Goal: Transaction & Acquisition: Purchase product/service

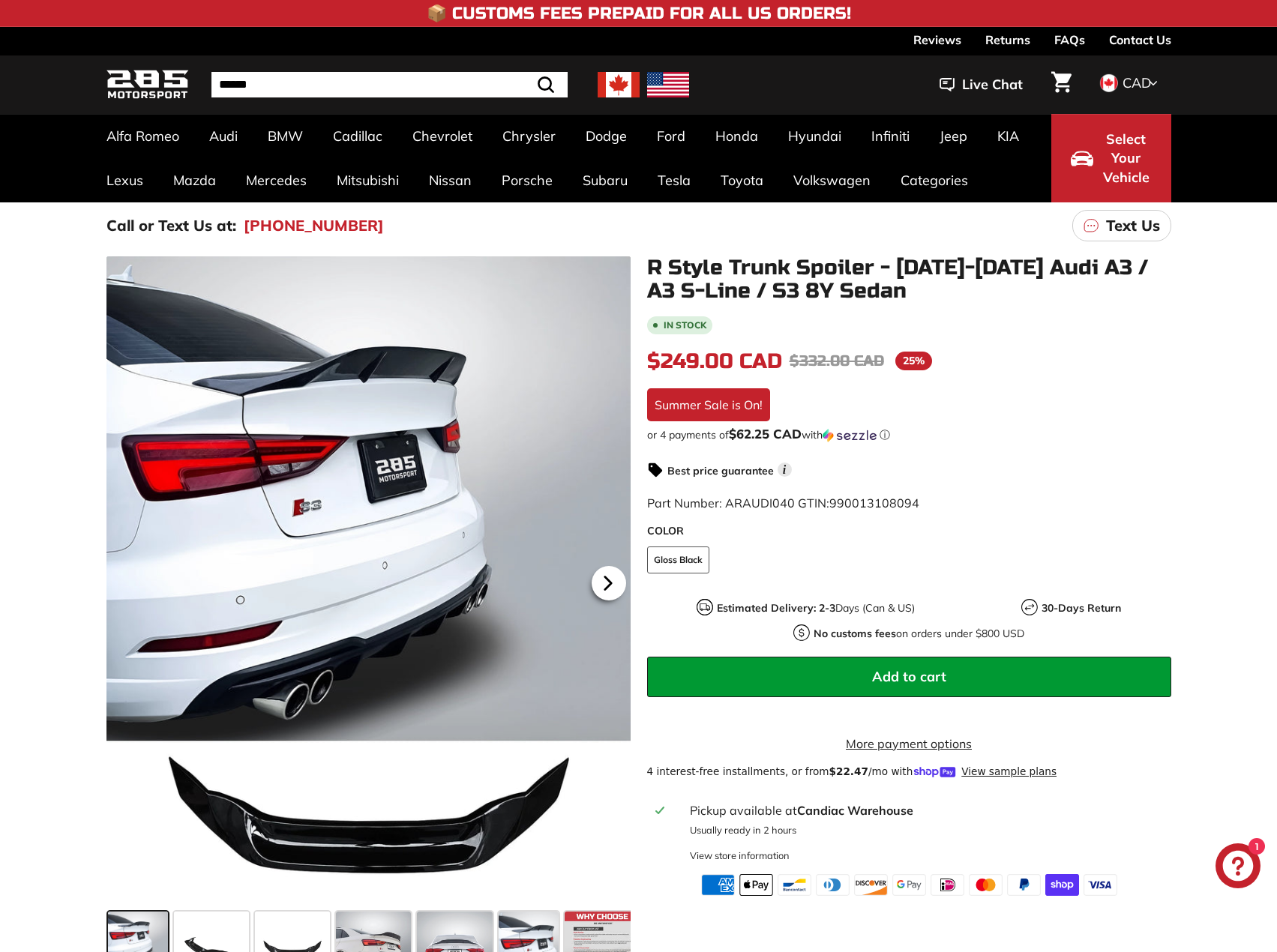
click at [610, 578] on icon at bounding box center [608, 583] width 35 height 35
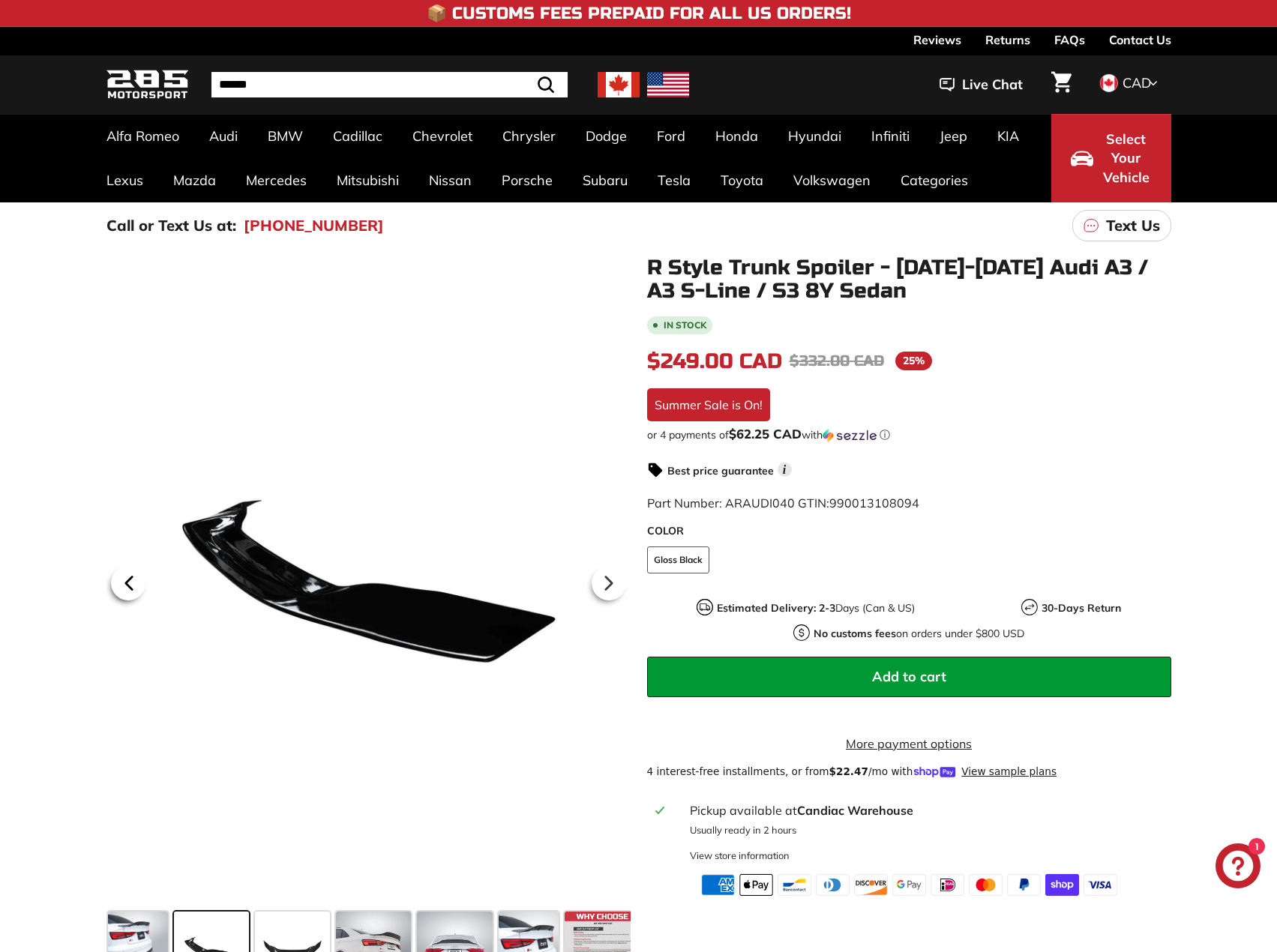
click at [133, 580] on icon at bounding box center [129, 583] width 35 height 35
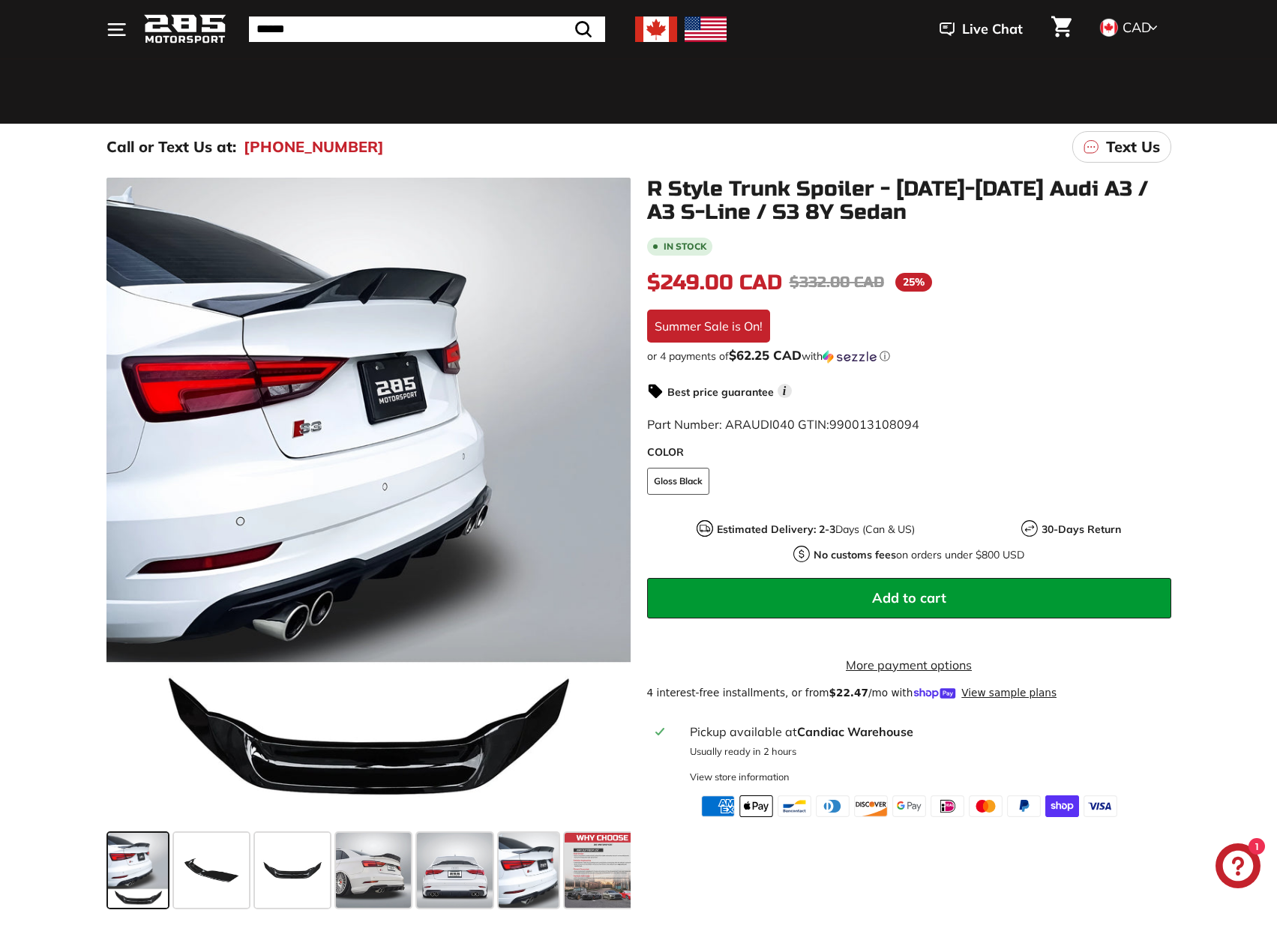
scroll to position [150, 0]
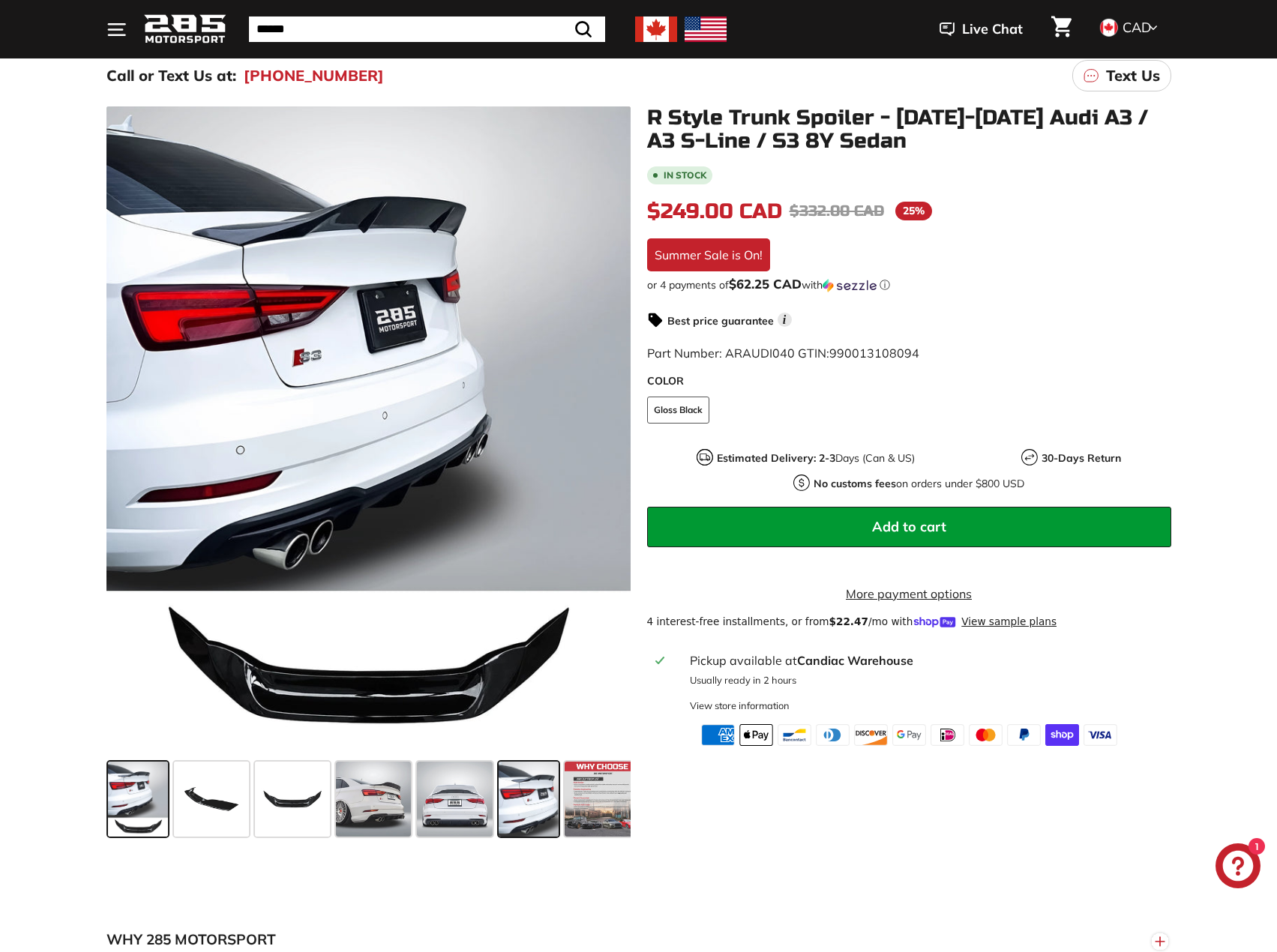
click at [511, 794] on span at bounding box center [529, 799] width 60 height 75
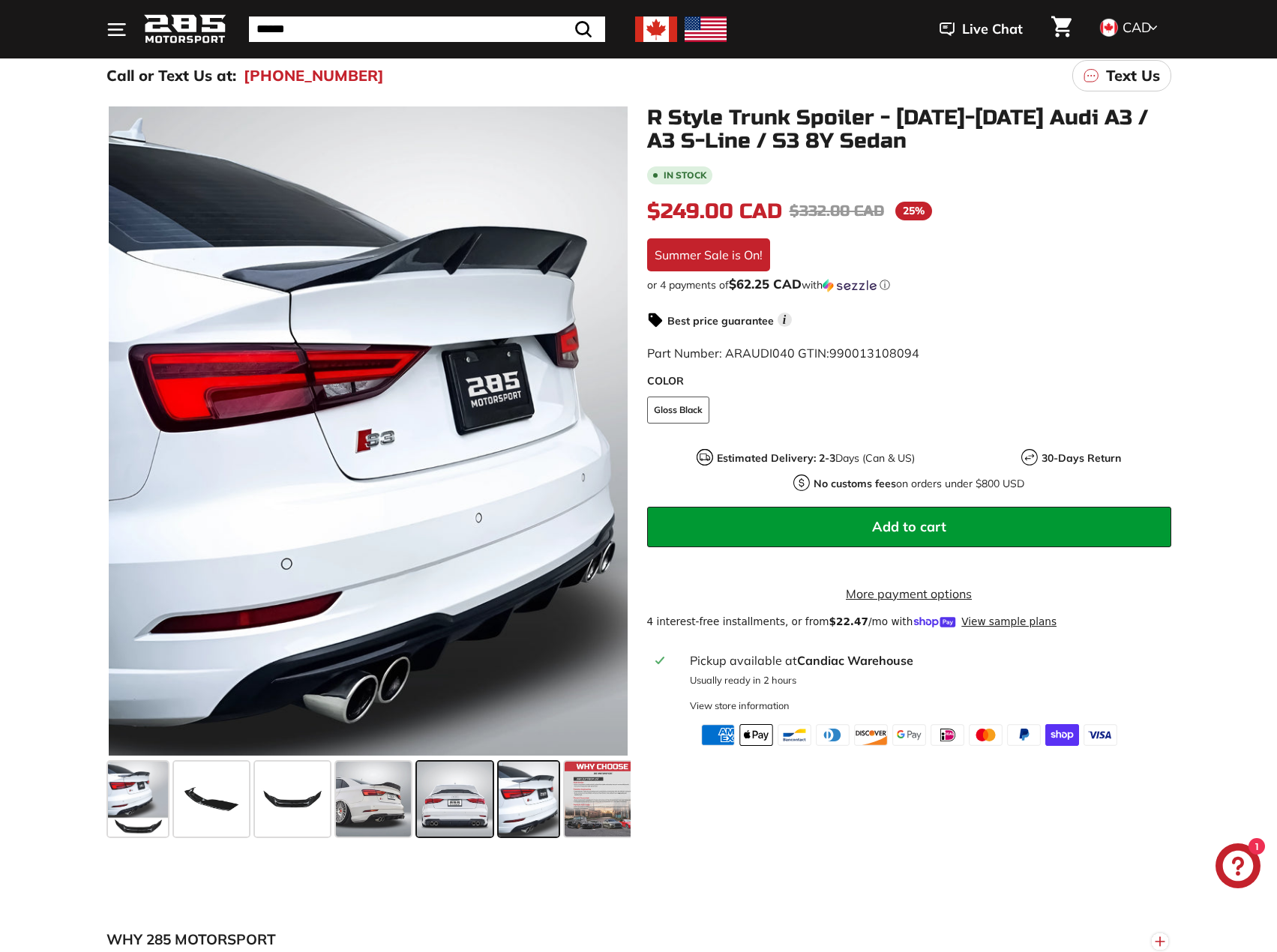
click at [445, 792] on span at bounding box center [454, 799] width 76 height 75
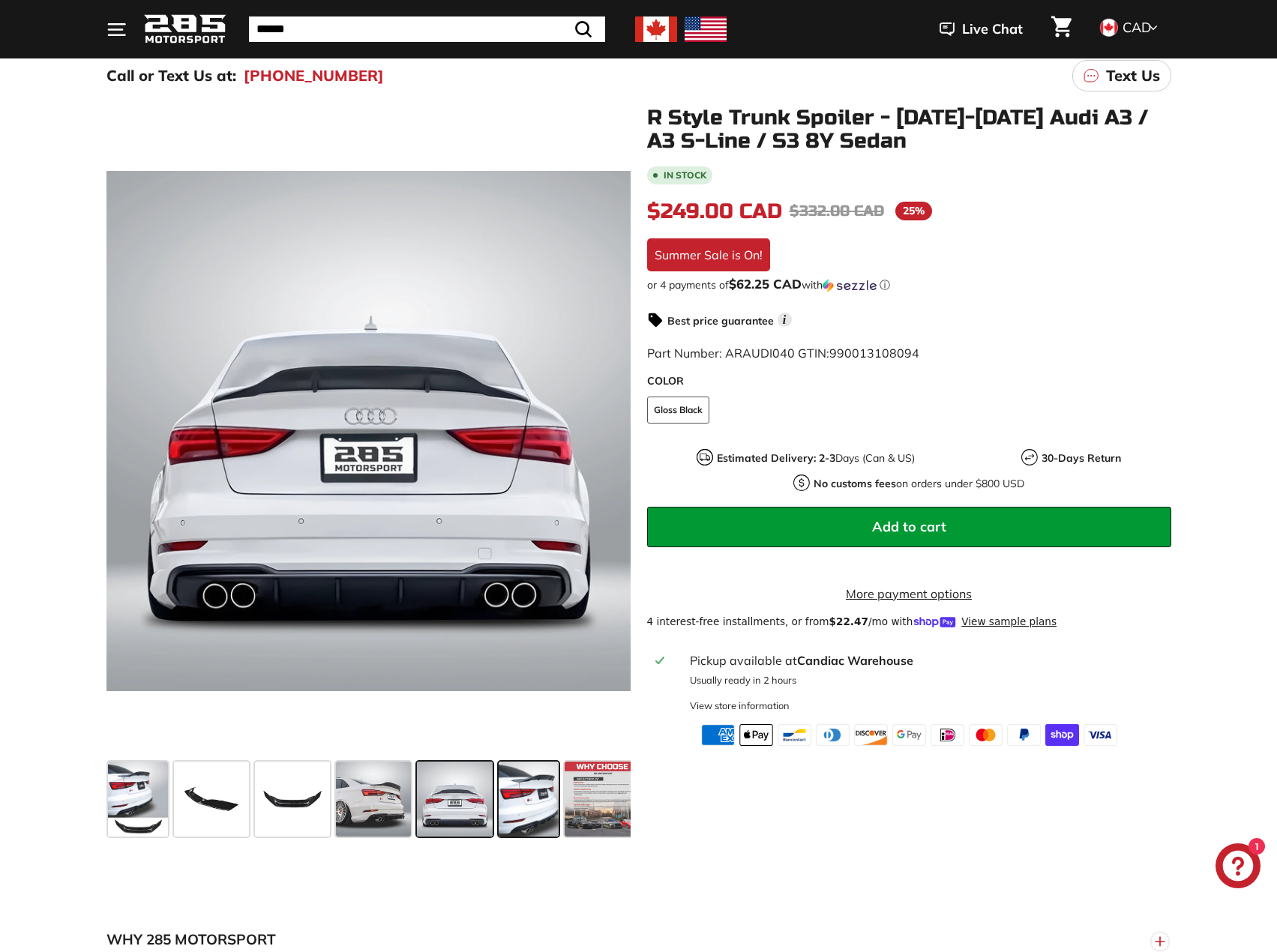
click at [519, 792] on span at bounding box center [529, 799] width 60 height 75
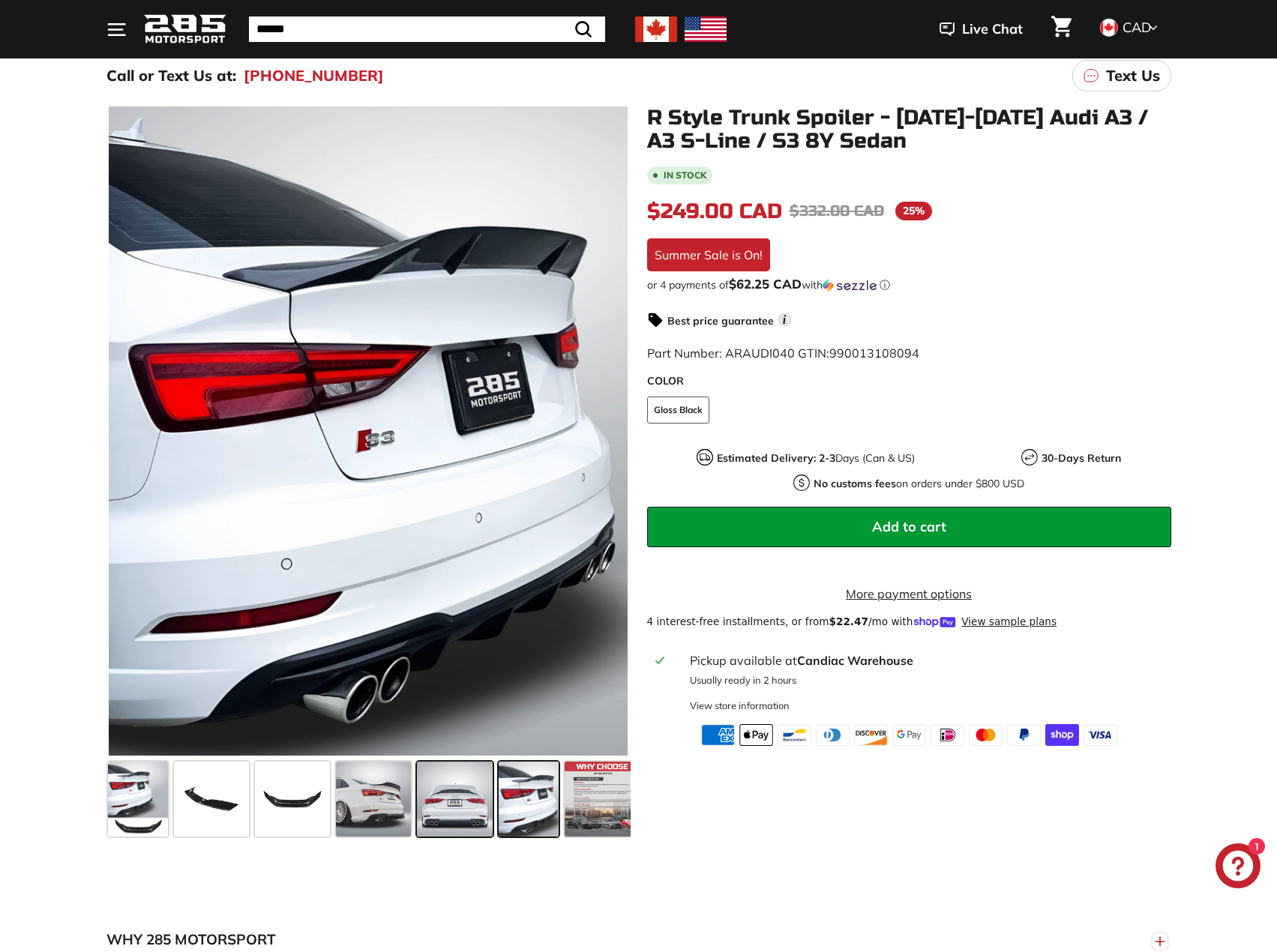
click at [439, 799] on span at bounding box center [454, 799] width 76 height 75
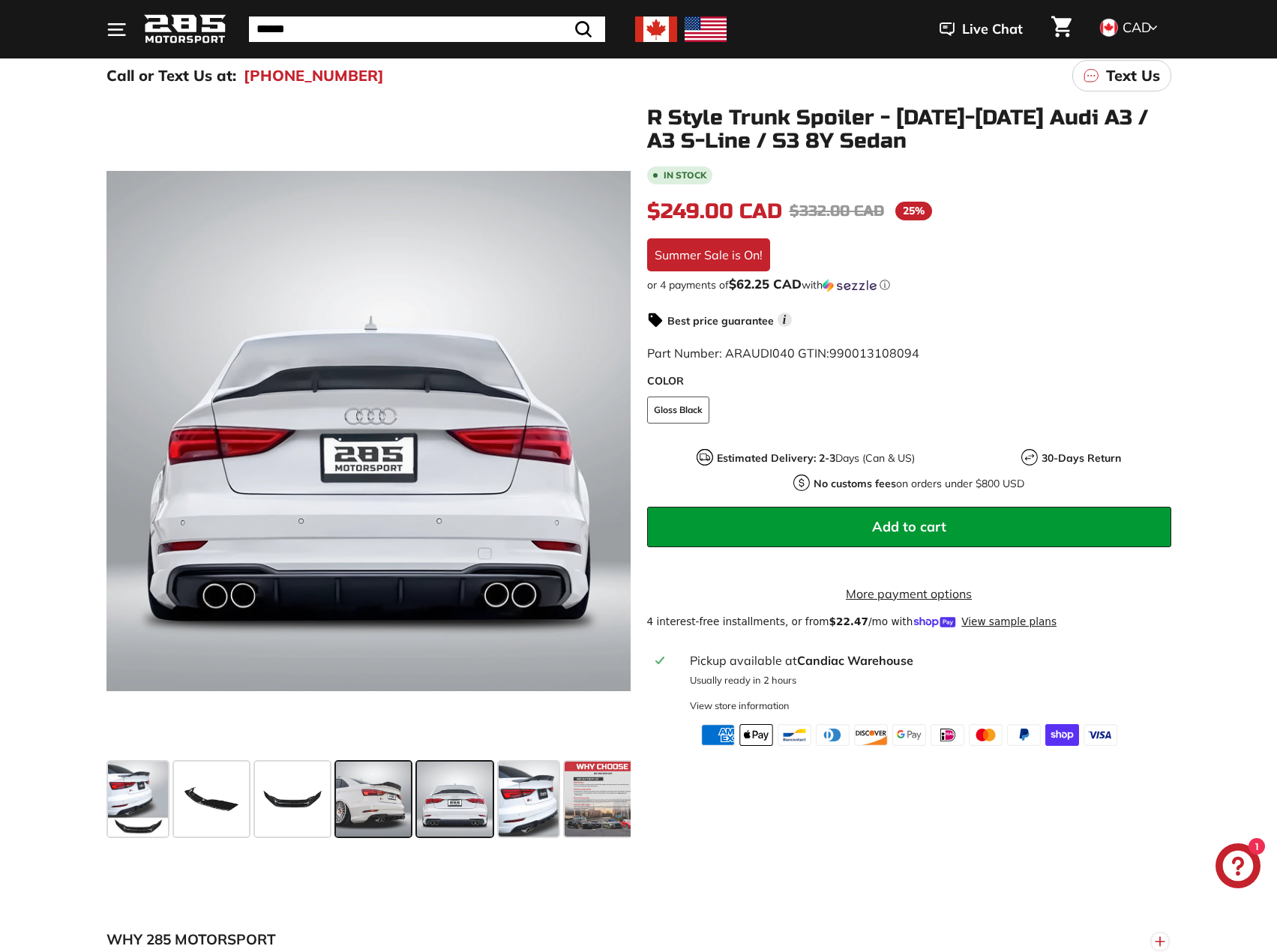
click at [362, 805] on span at bounding box center [373, 799] width 75 height 75
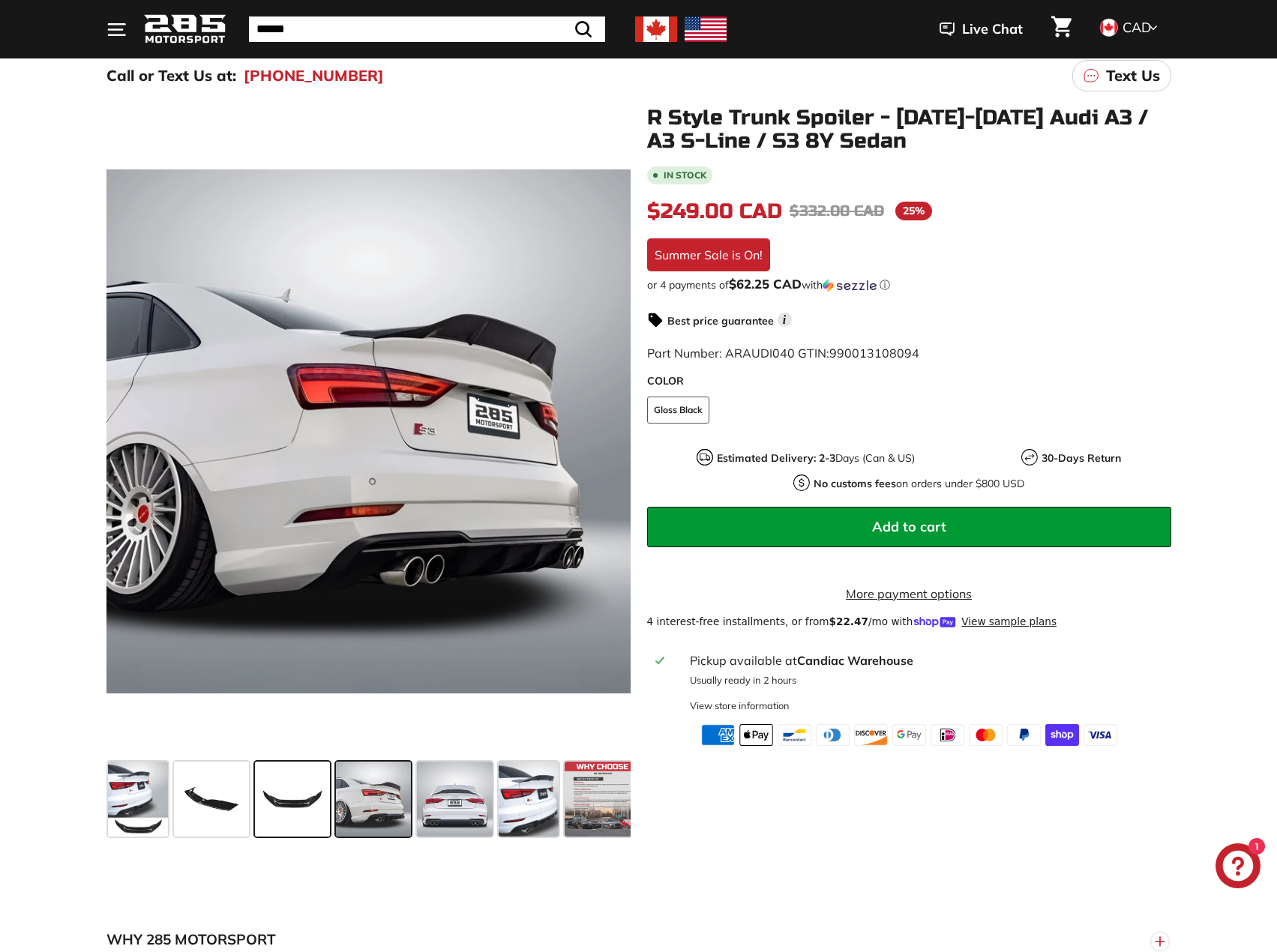
click at [281, 805] on span at bounding box center [293, 799] width 75 height 75
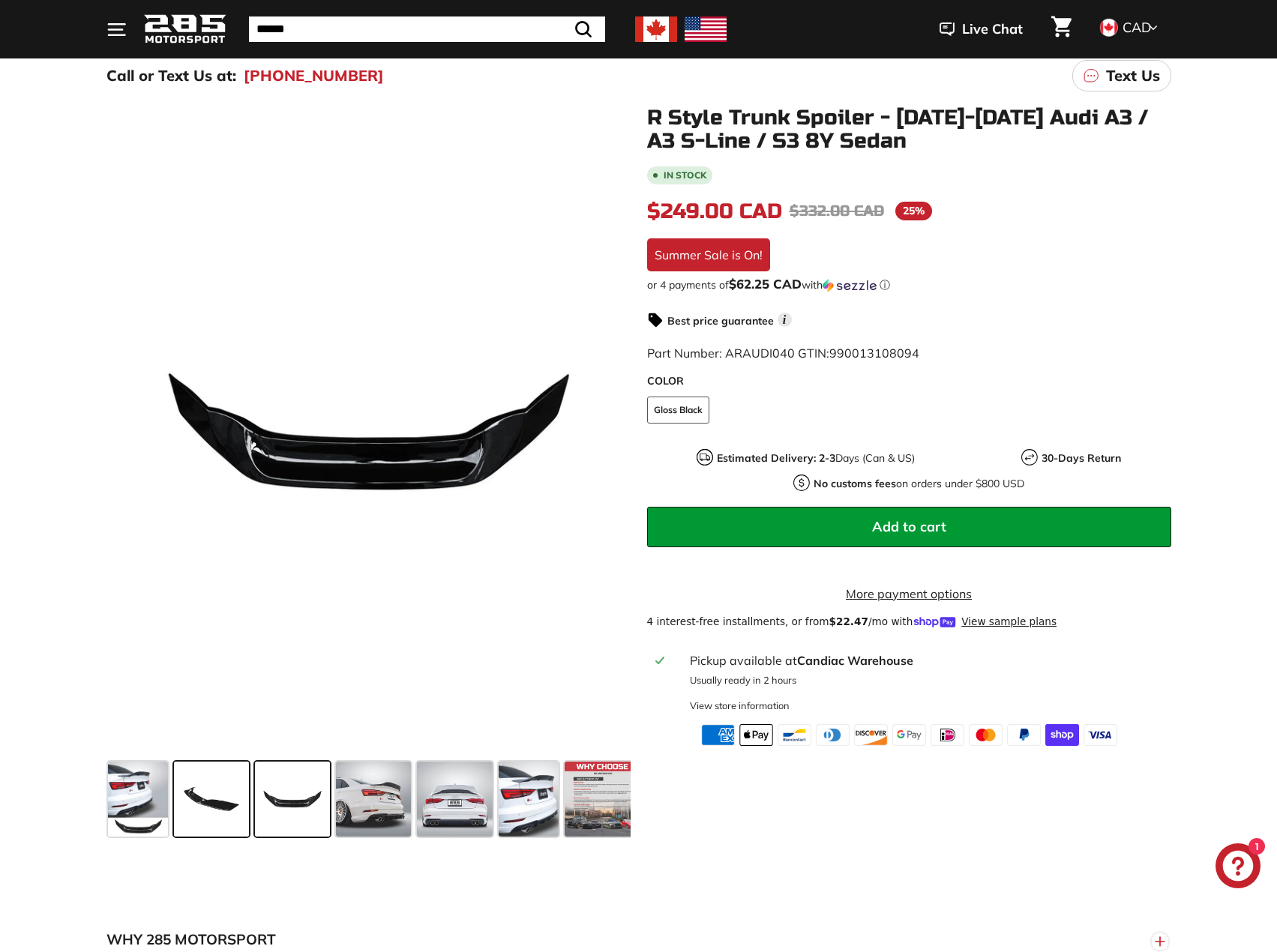
click at [195, 794] on span at bounding box center [212, 799] width 75 height 75
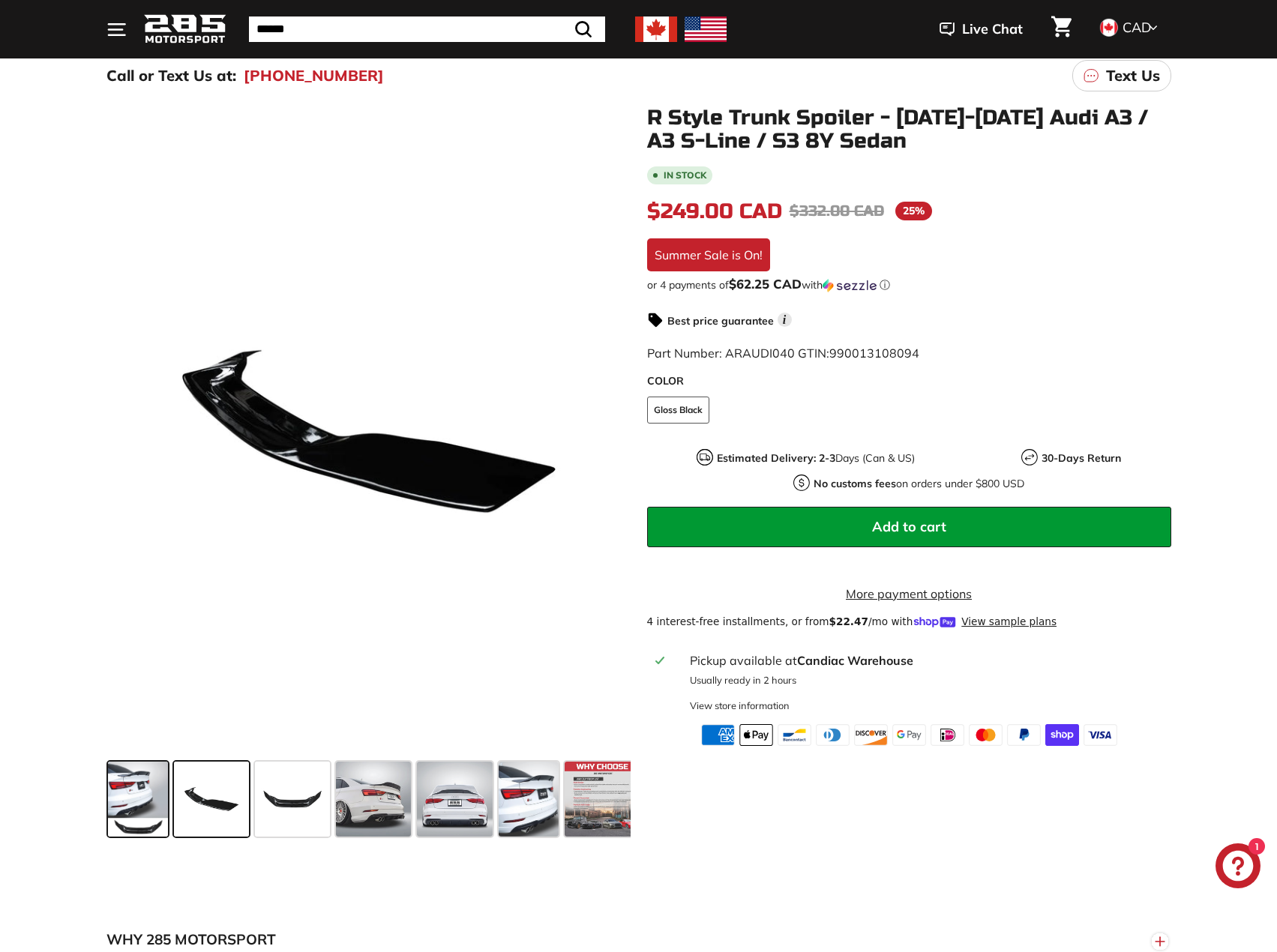
click at [137, 791] on span at bounding box center [138, 799] width 60 height 75
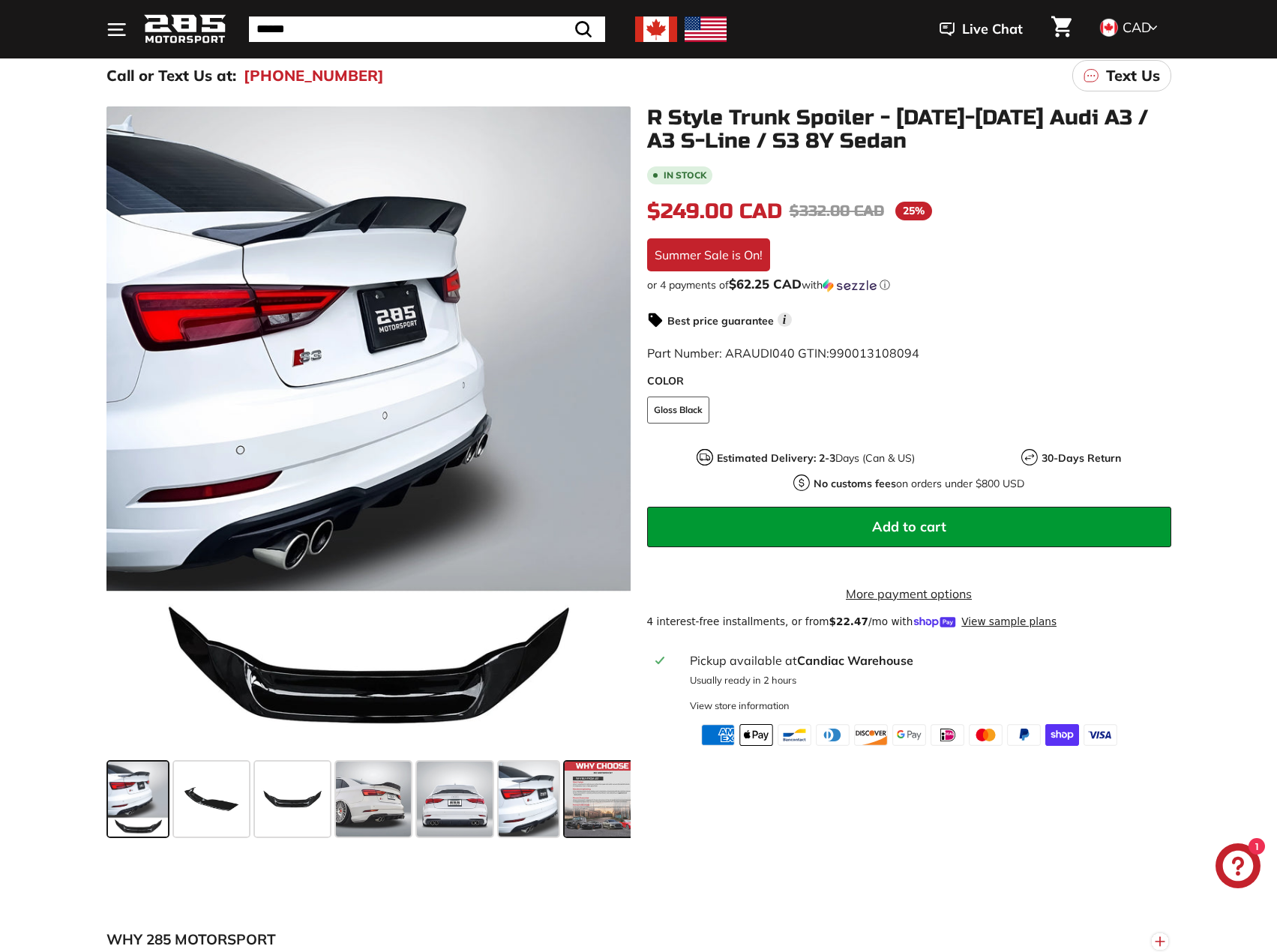
click at [590, 807] on span at bounding box center [602, 799] width 75 height 75
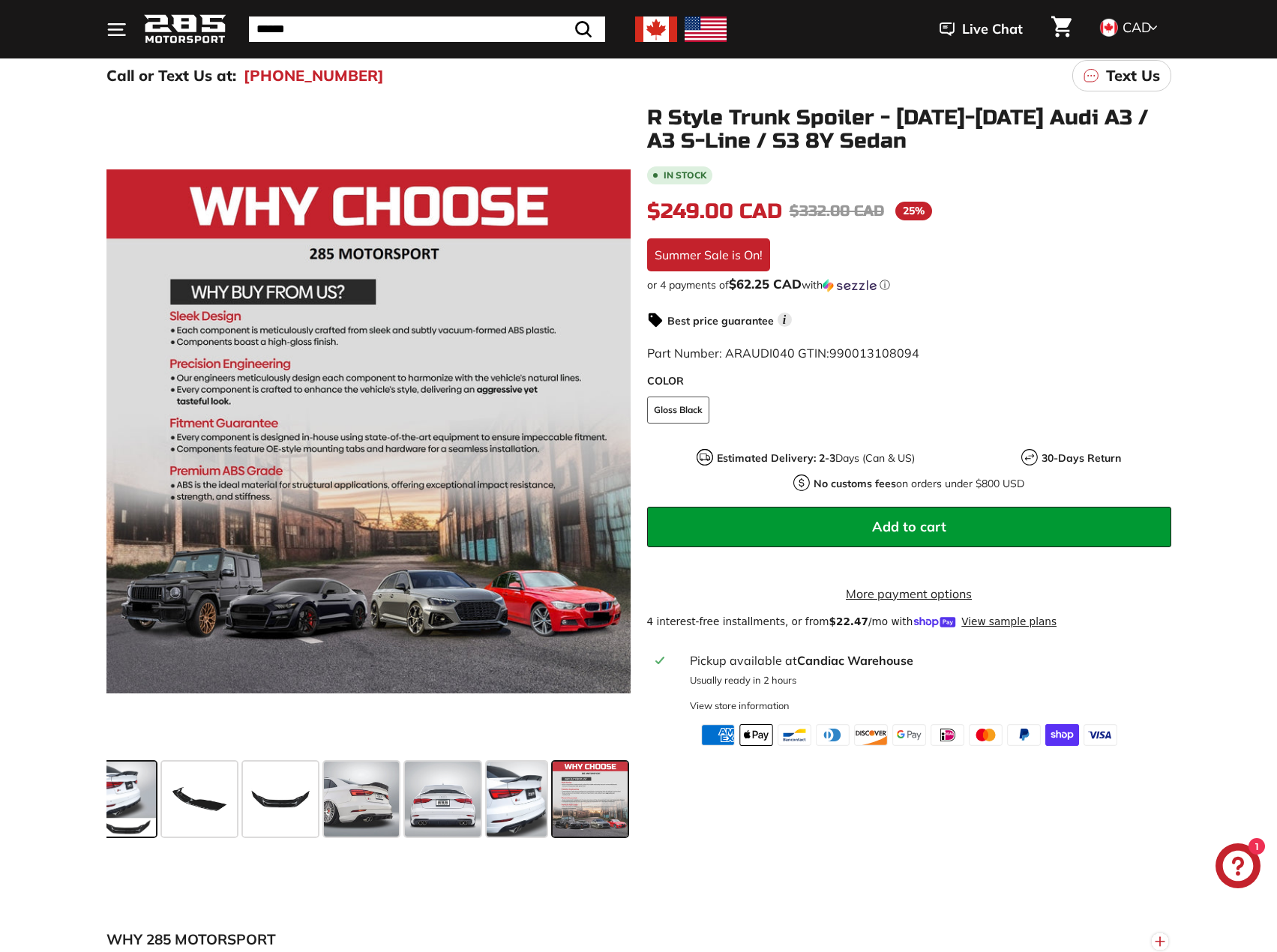
click at [126, 794] on span at bounding box center [126, 799] width 60 height 75
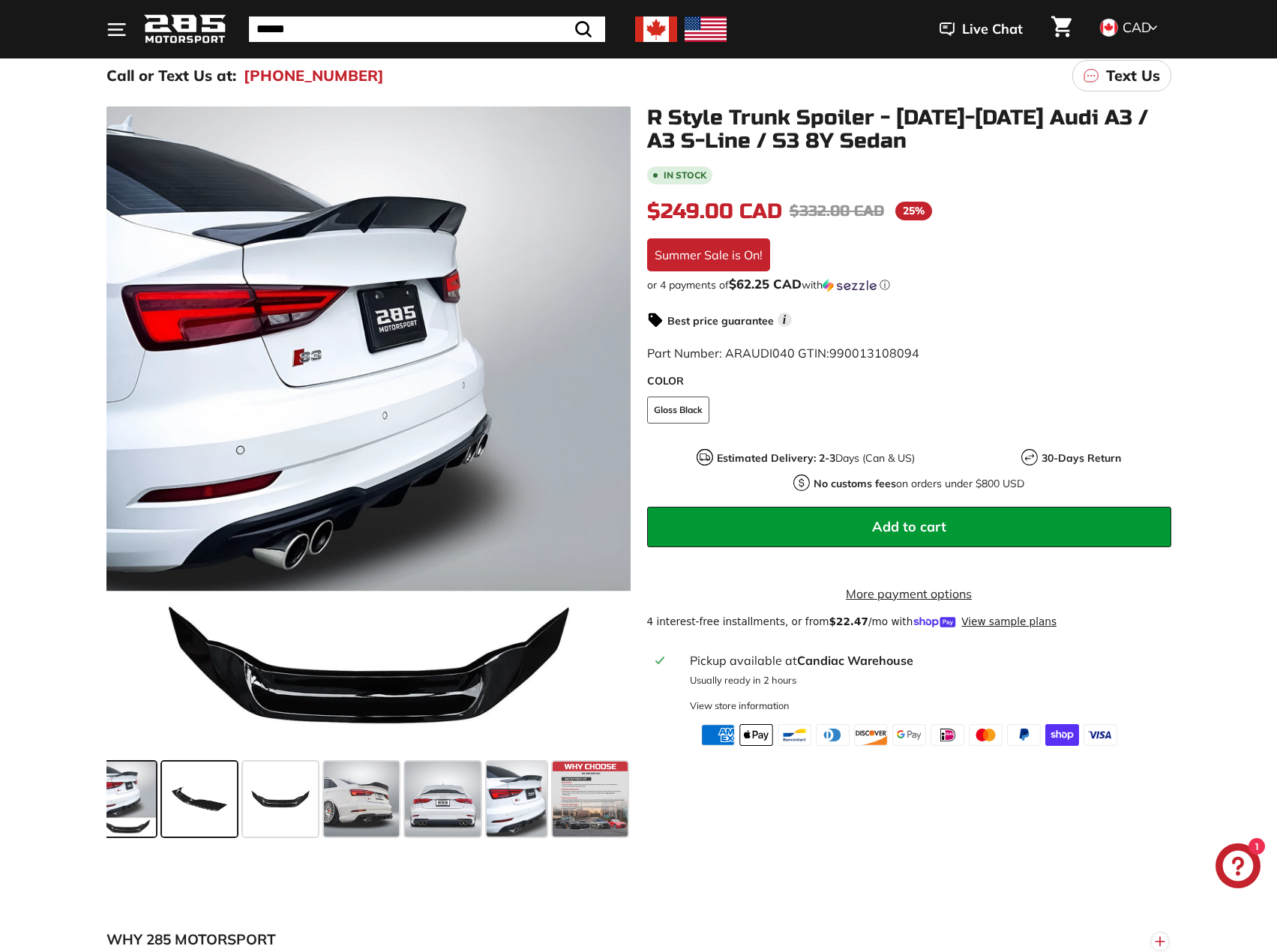
scroll to position [0, 0]
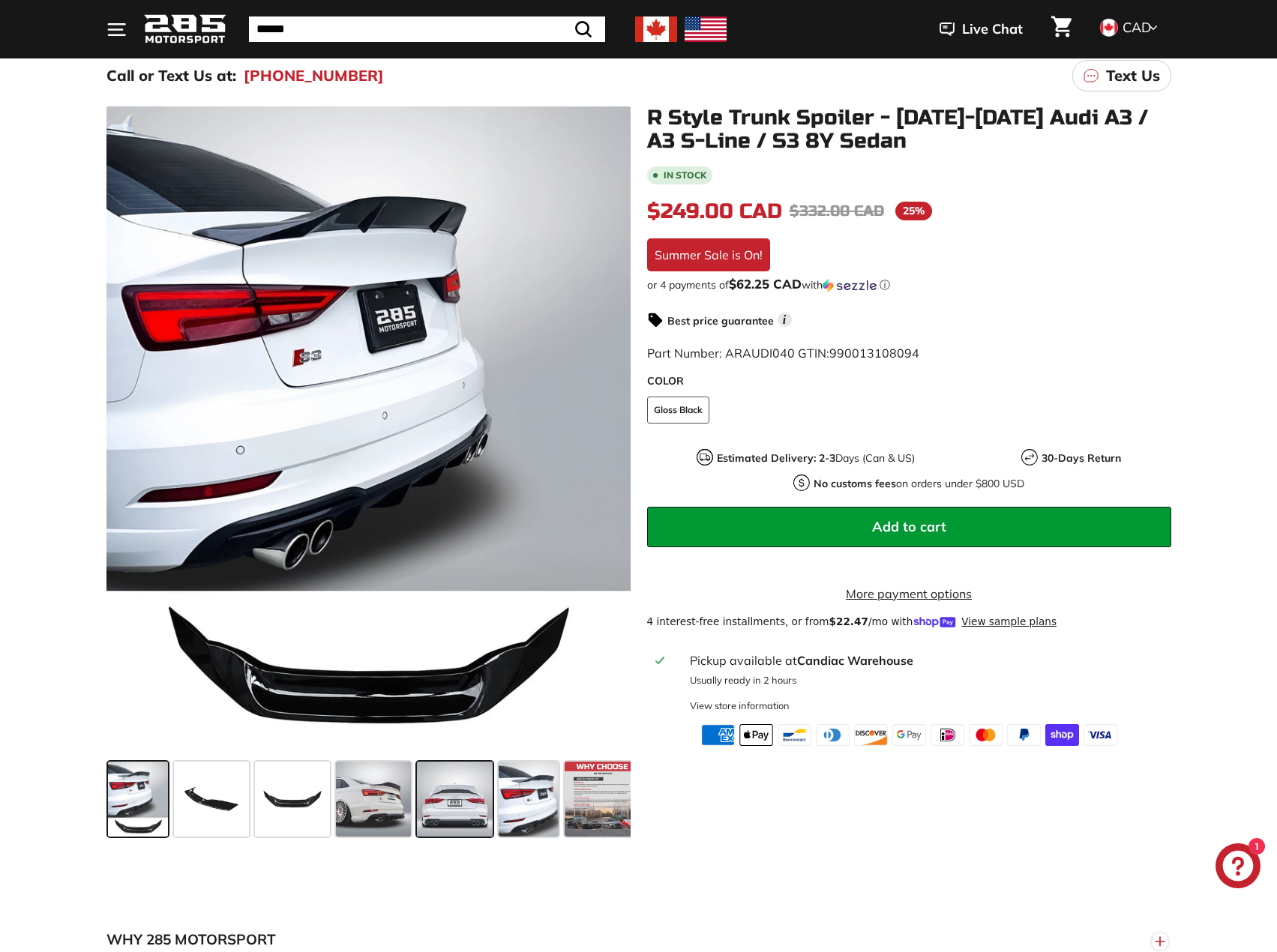
click at [462, 805] on span at bounding box center [454, 799] width 76 height 75
